Goal: Check status

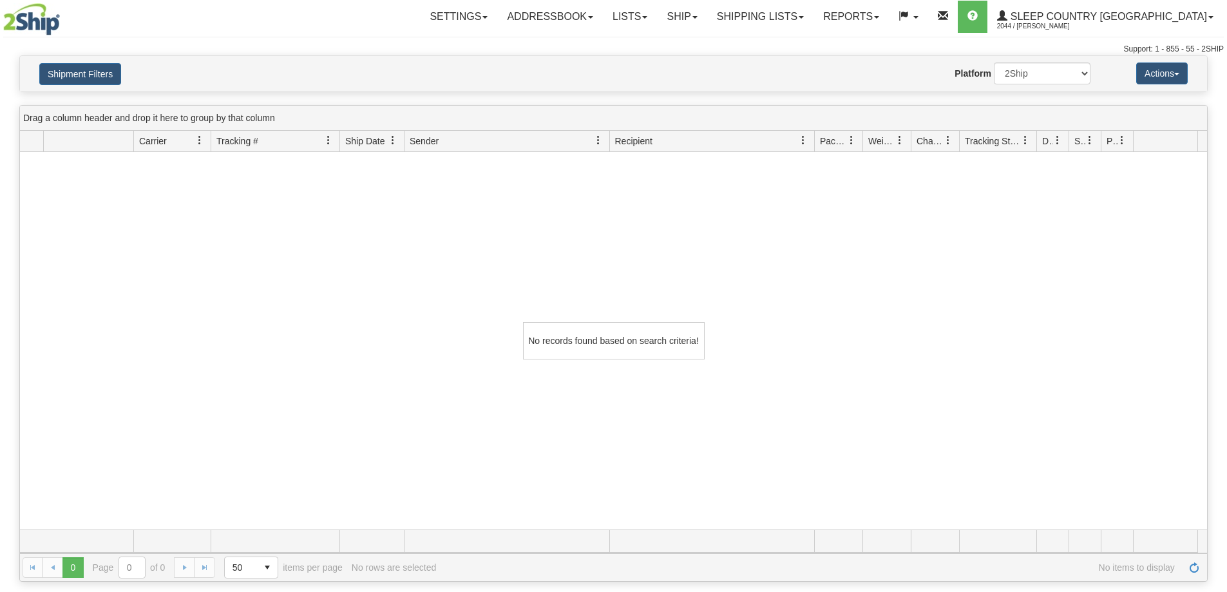
click at [330, 424] on div "No records found based on search criteria!" at bounding box center [613, 340] width 1187 height 377
click at [93, 79] on button "Shipment Filters" at bounding box center [80, 74] width 82 height 22
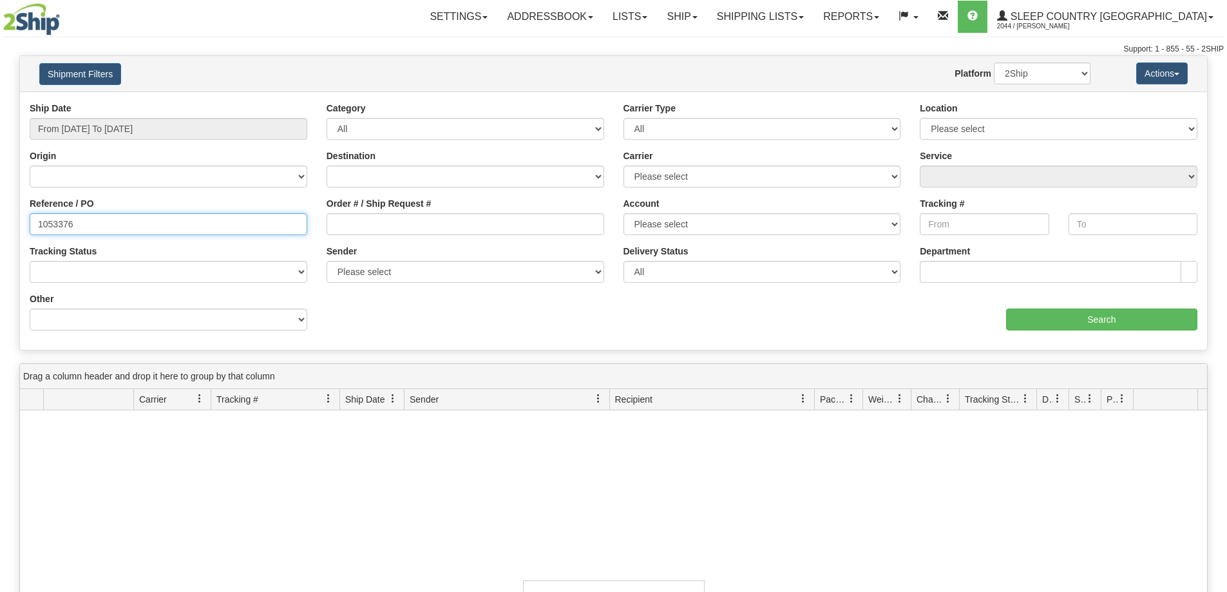
click at [140, 225] on input "1053376" at bounding box center [169, 224] width 278 height 22
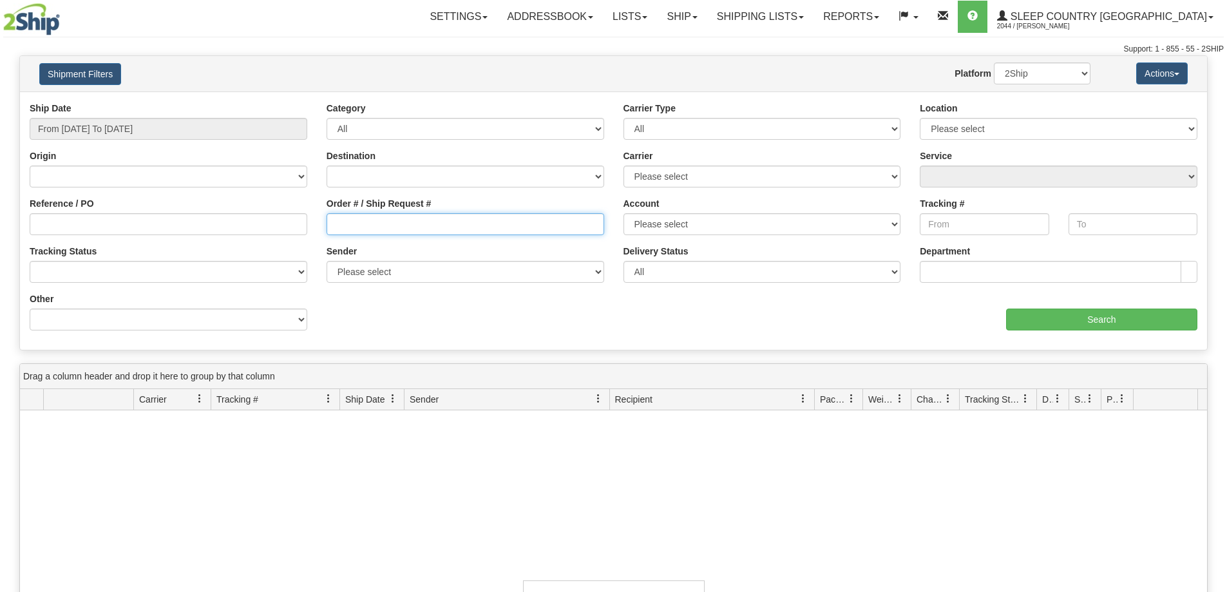
click at [346, 234] on input "Order # / Ship Request #" at bounding box center [466, 224] width 278 height 22
paste input "9000I009029"
type input "9000I009029"
click at [1102, 331] on div "Ship Date From [DATE] To [DATE] Category All Inbound Outbound Carrier Type All …" at bounding box center [613, 221] width 1187 height 238
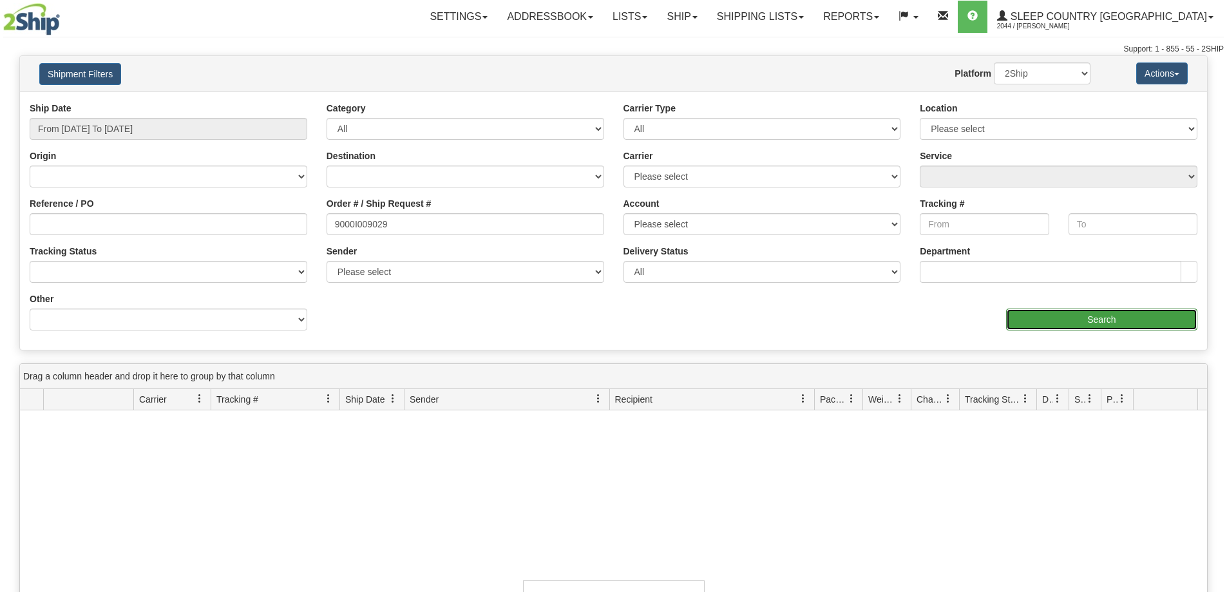
click at [1049, 323] on input "Search" at bounding box center [1101, 319] width 191 height 22
